Goal: Task Accomplishment & Management: Complete application form

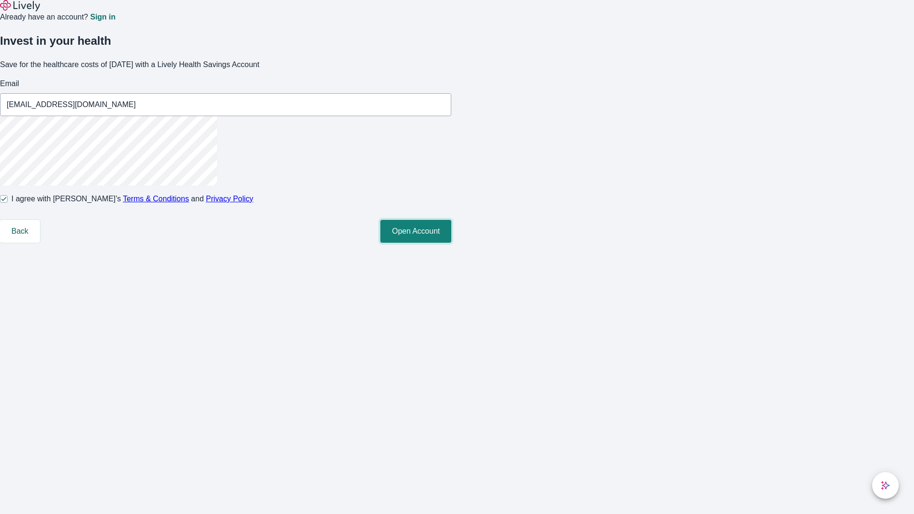
click at [451, 243] on button "Open Account" at bounding box center [415, 231] width 71 height 23
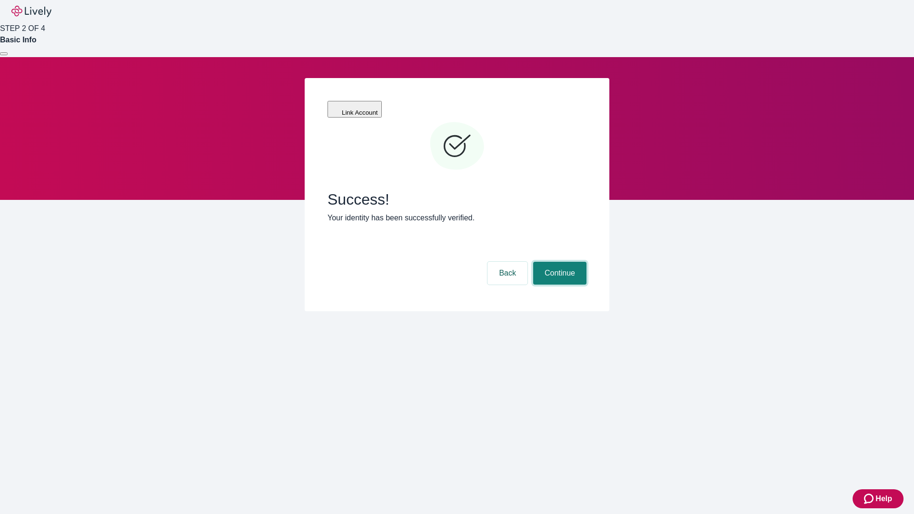
click at [558, 262] on button "Continue" at bounding box center [559, 273] width 53 height 23
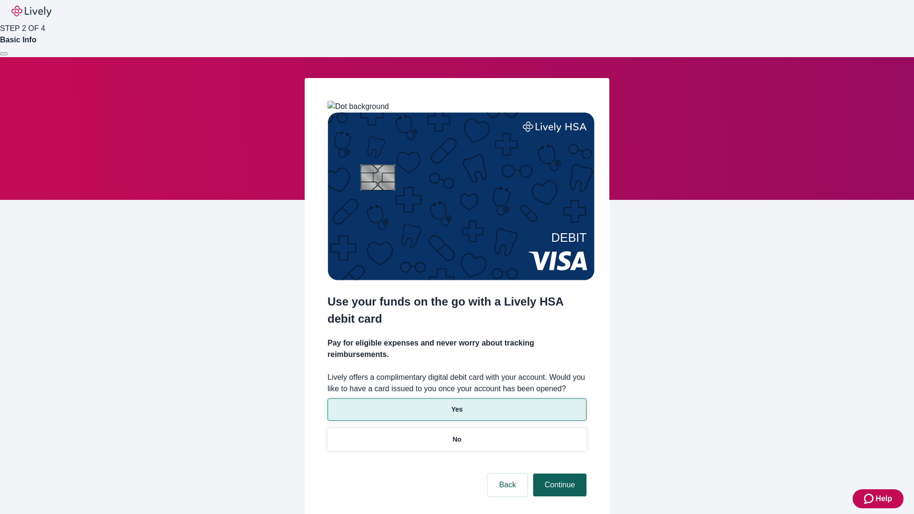
click at [456, 405] on p "Yes" at bounding box center [456, 410] width 11 height 10
click at [558, 474] on button "Continue" at bounding box center [559, 485] width 53 height 23
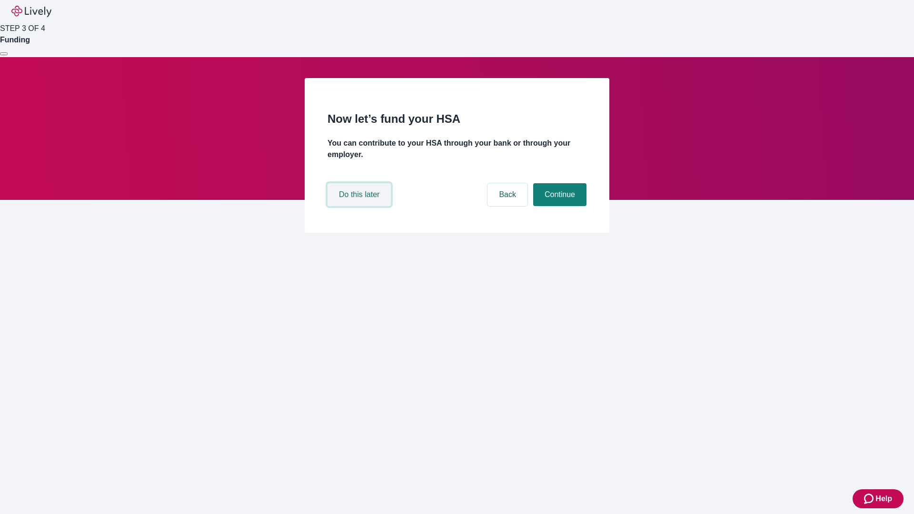
click at [360, 206] on button "Do this later" at bounding box center [358, 194] width 63 height 23
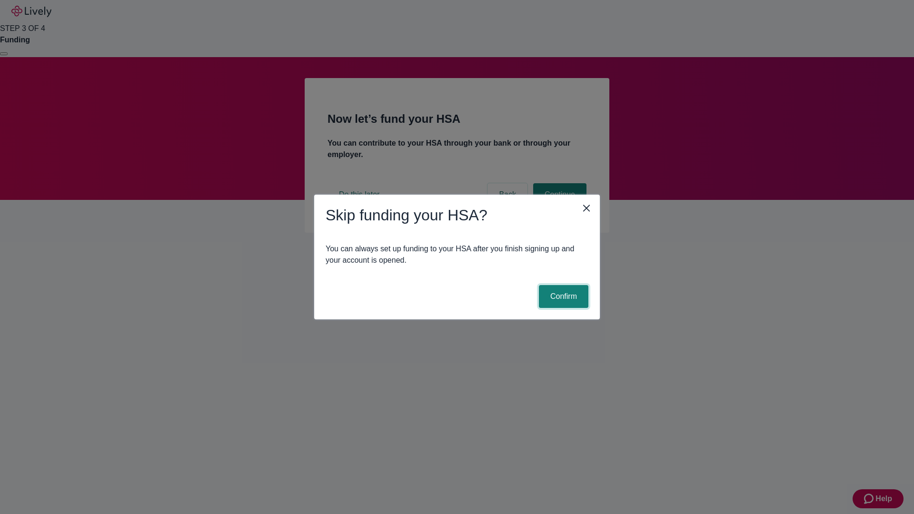
click at [562, 297] on button "Confirm" at bounding box center [564, 296] width 50 height 23
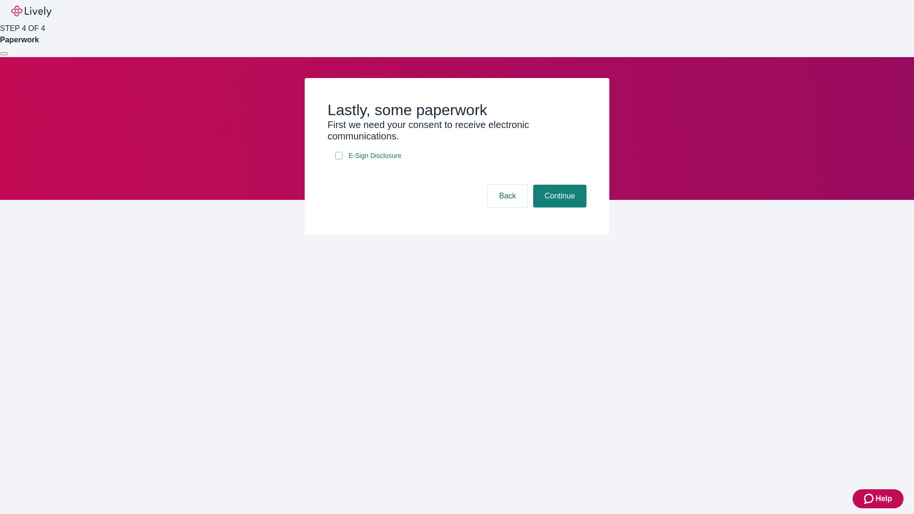
click at [339, 159] on input "E-Sign Disclosure" at bounding box center [339, 156] width 8 height 8
checkbox input "true"
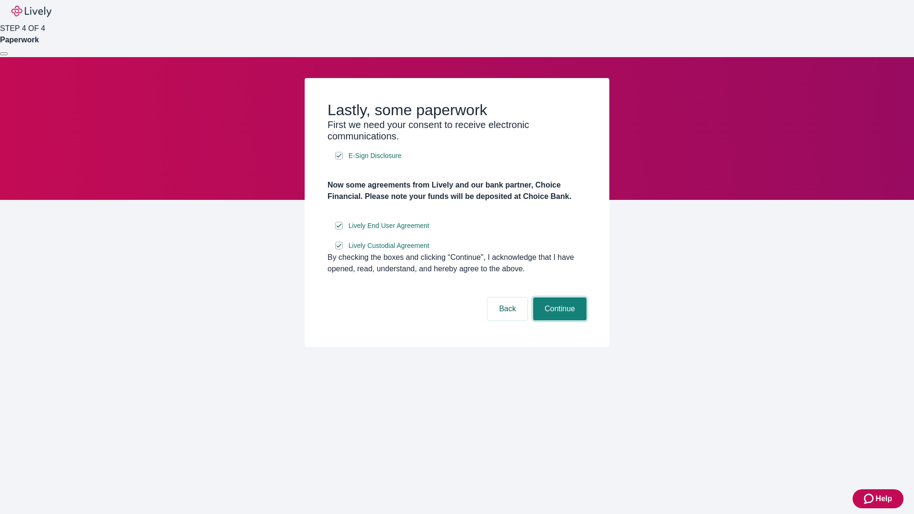
click at [558, 320] on button "Continue" at bounding box center [559, 308] width 53 height 23
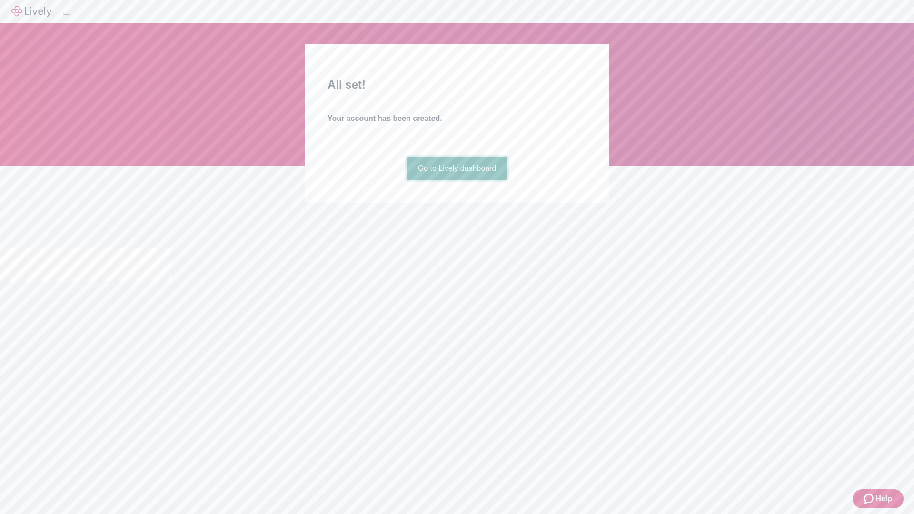
click at [456, 180] on link "Go to Lively dashboard" at bounding box center [457, 168] width 101 height 23
